Goal: Information Seeking & Learning: Learn about a topic

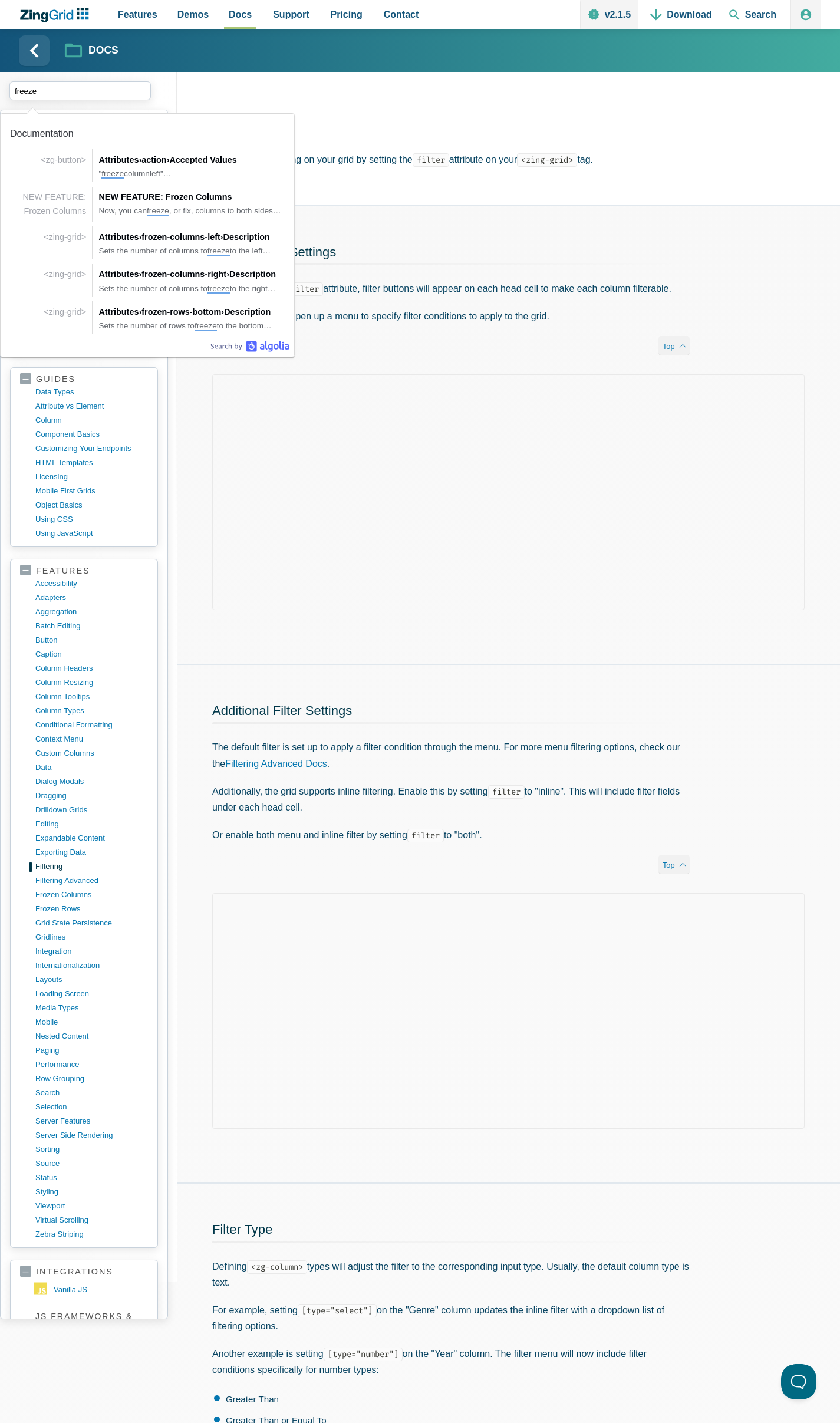
click at [73, 91] on input "freeze" at bounding box center [80, 90] width 141 height 19
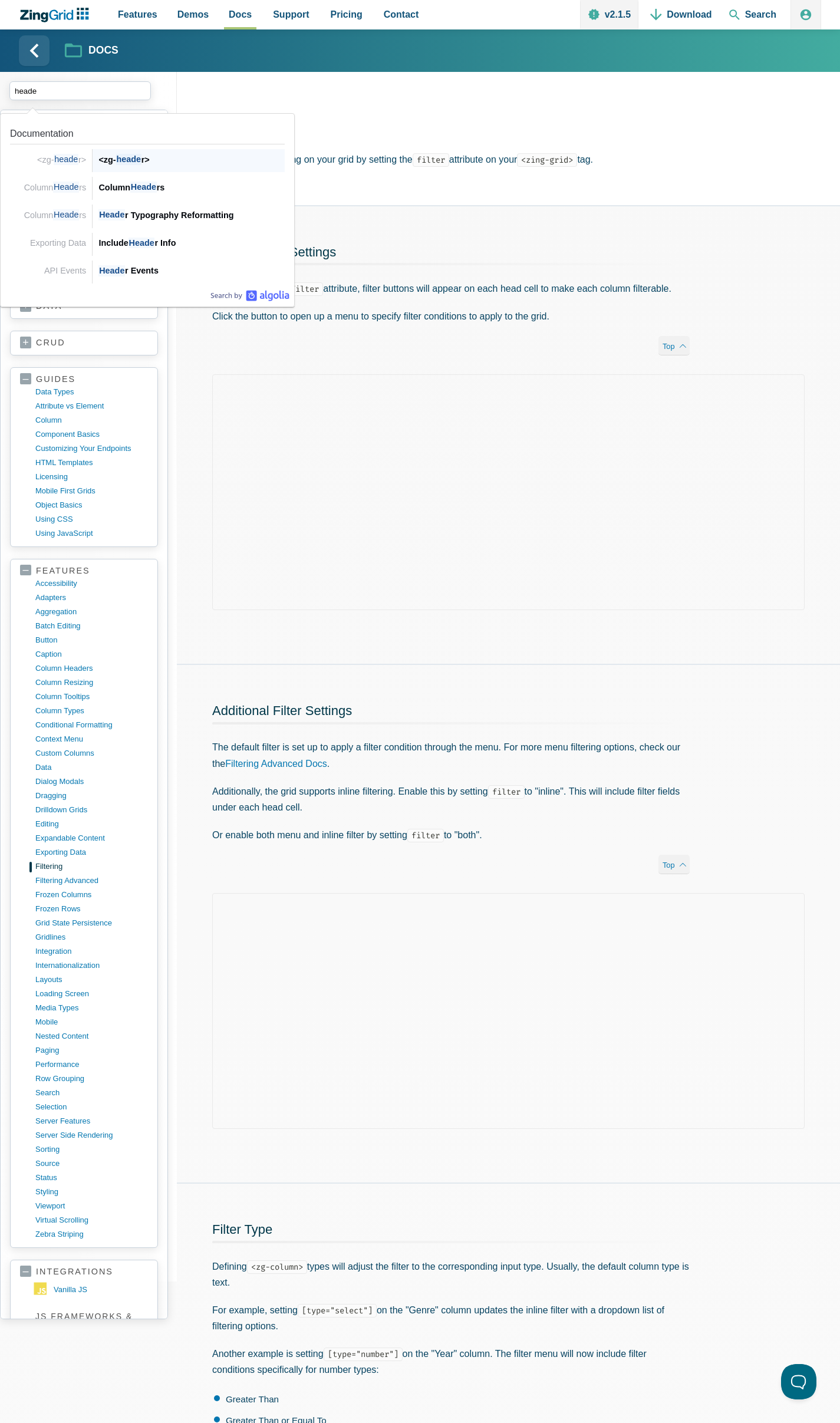
click at [161, 154] on div "<zg- heade r>" at bounding box center [191, 160] width 186 height 14
type input "heade"
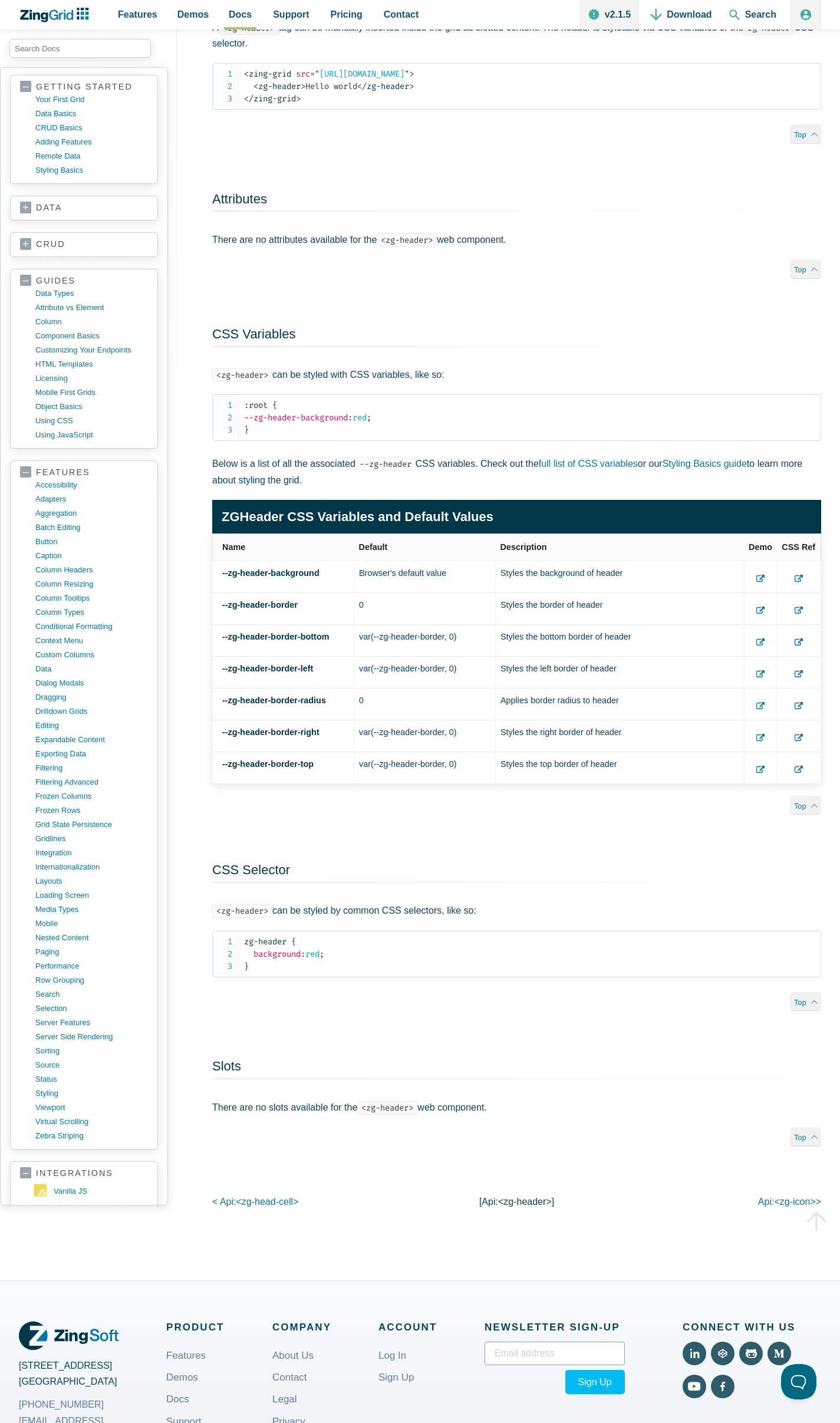
scroll to position [115, 0]
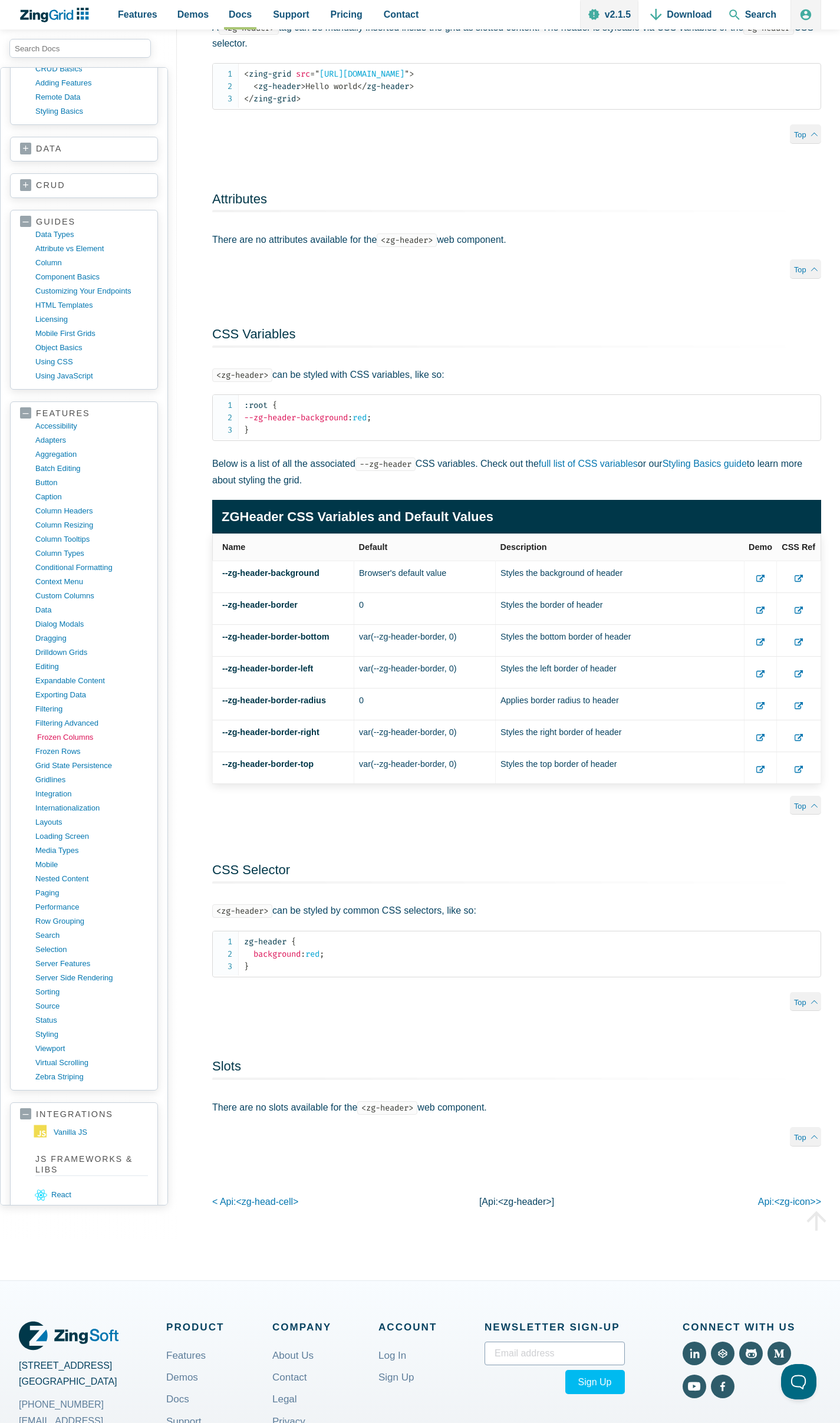
click at [71, 740] on link "frozen columns" at bounding box center [93, 737] width 113 height 14
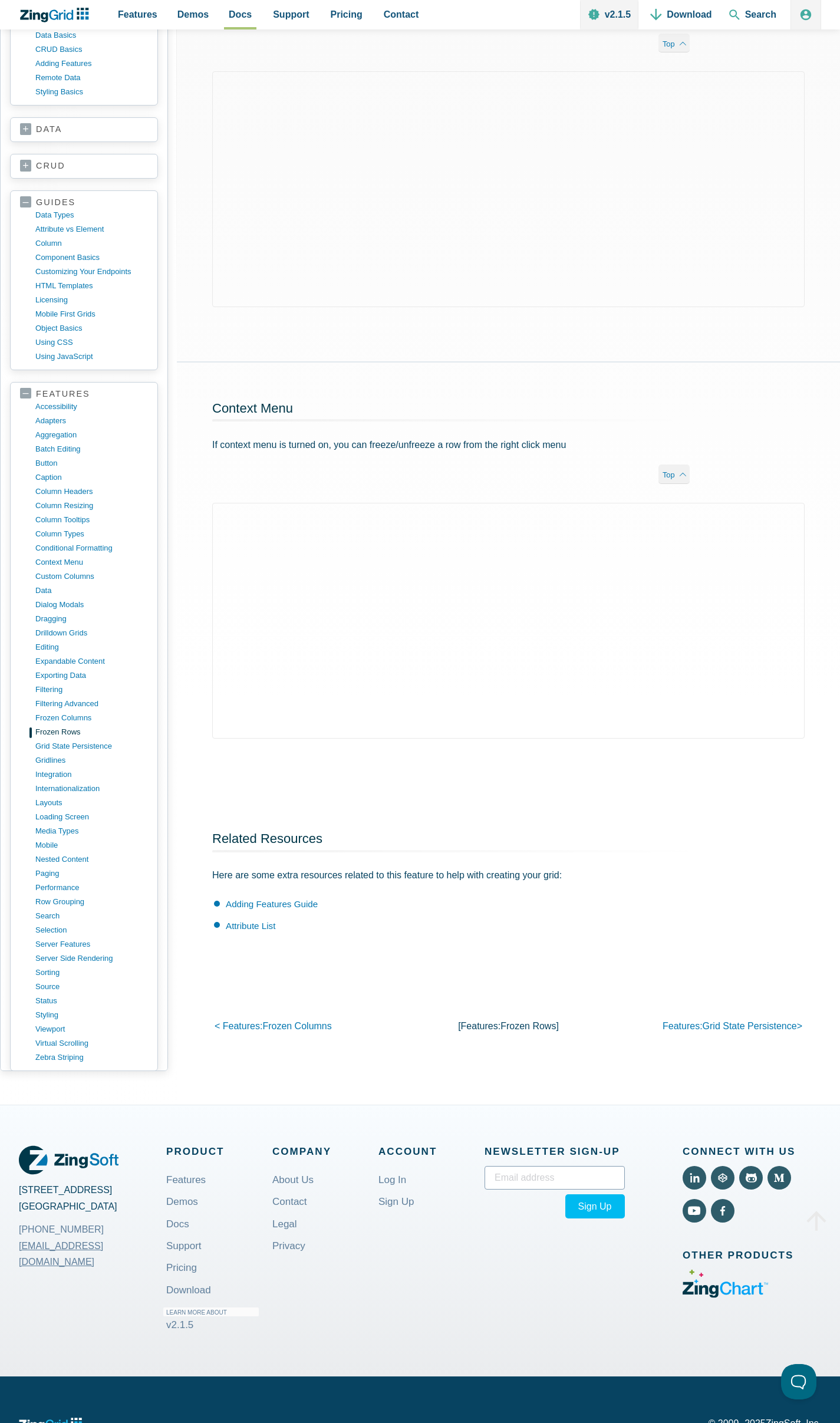
scroll to position [325, 0]
